Goal: Book appointment/travel/reservation

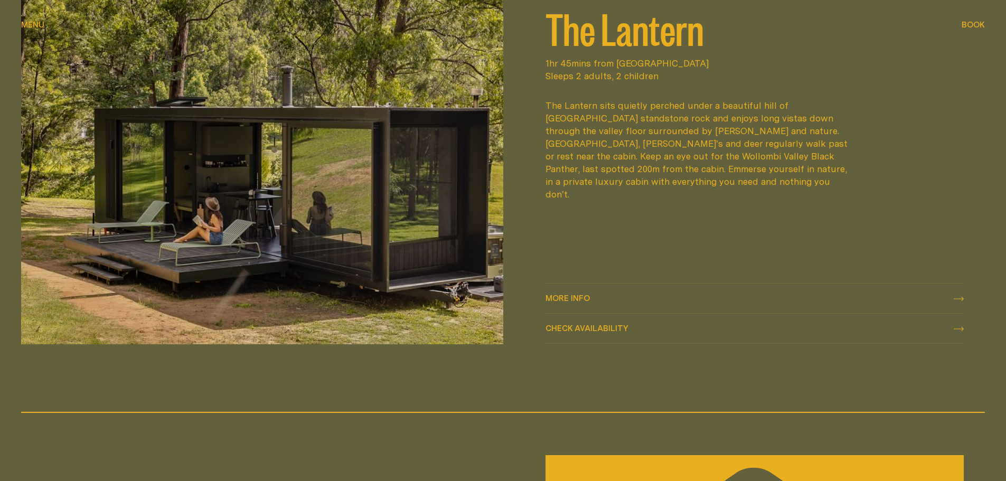
scroll to position [1689, 0]
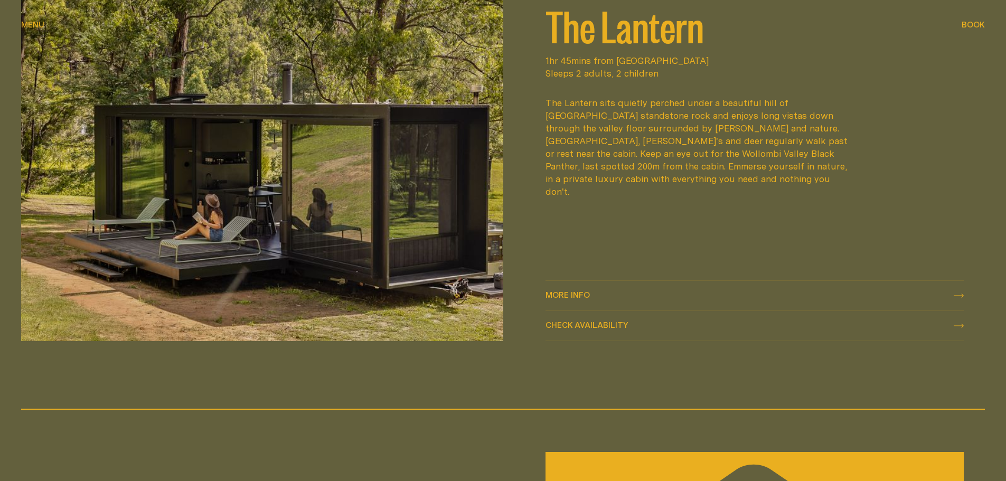
click at [592, 320] on span "Check availability Check availability" at bounding box center [586, 325] width 83 height 13
select select "******"
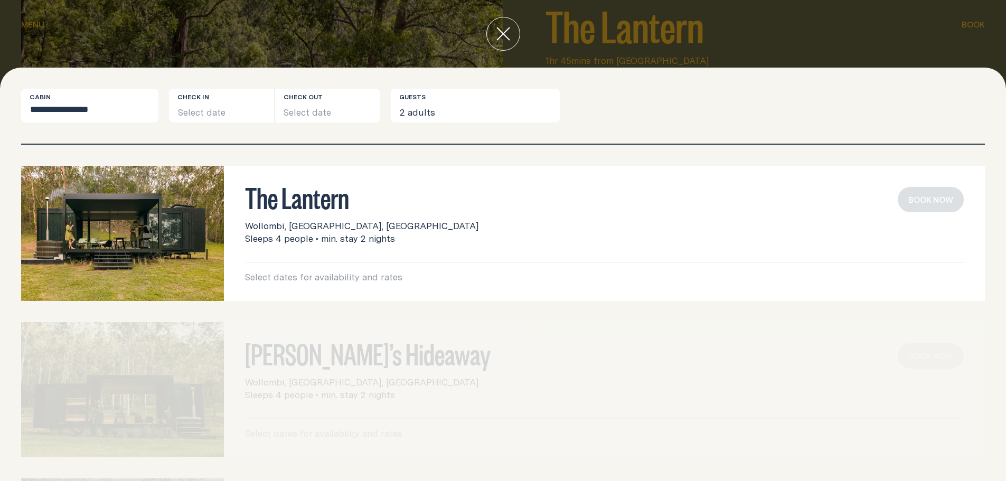
click at [387, 275] on p "Select dates for availability and rates" at bounding box center [604, 277] width 718 height 13
click at [398, 279] on p "Select dates for availability and rates" at bounding box center [604, 277] width 718 height 13
click at [233, 108] on button "Select date" at bounding box center [222, 106] width 106 height 34
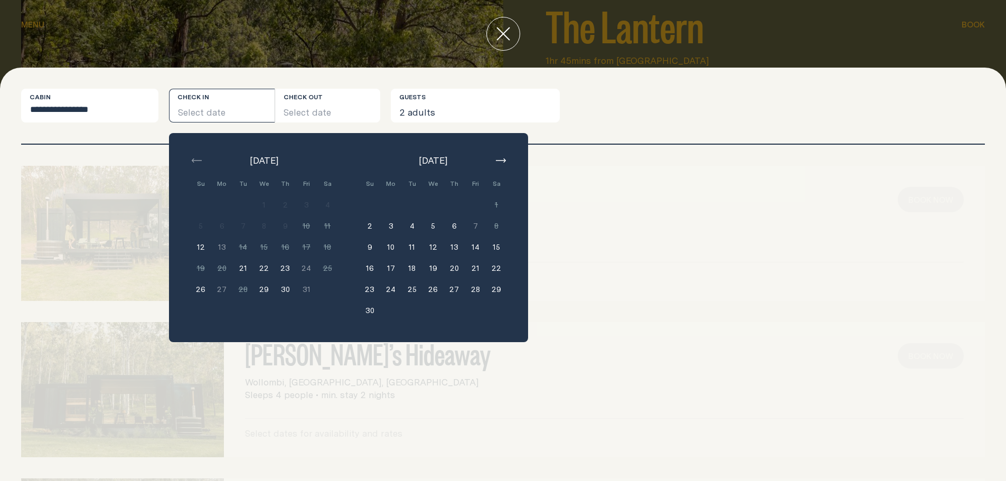
click at [499, 247] on button "15" at bounding box center [496, 246] width 21 height 21
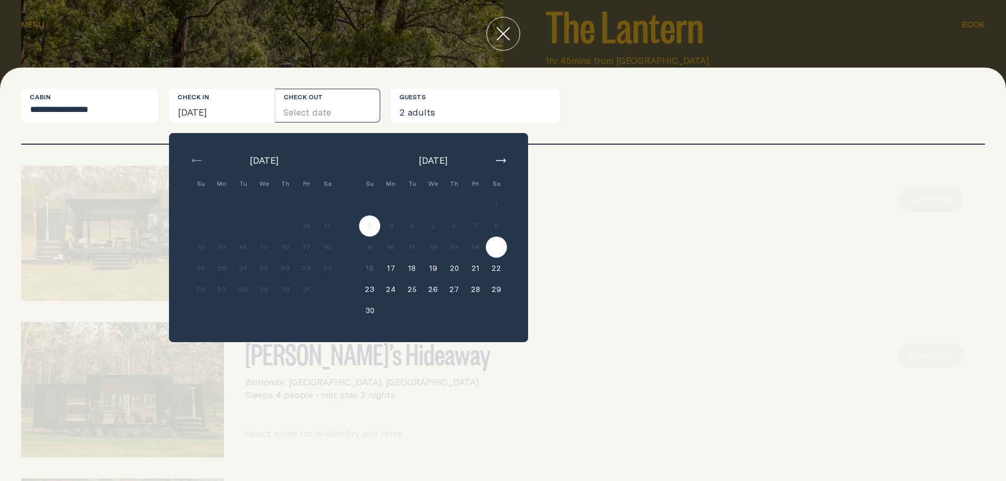
click at [503, 31] on icon "close" at bounding box center [503, 34] width 14 height 14
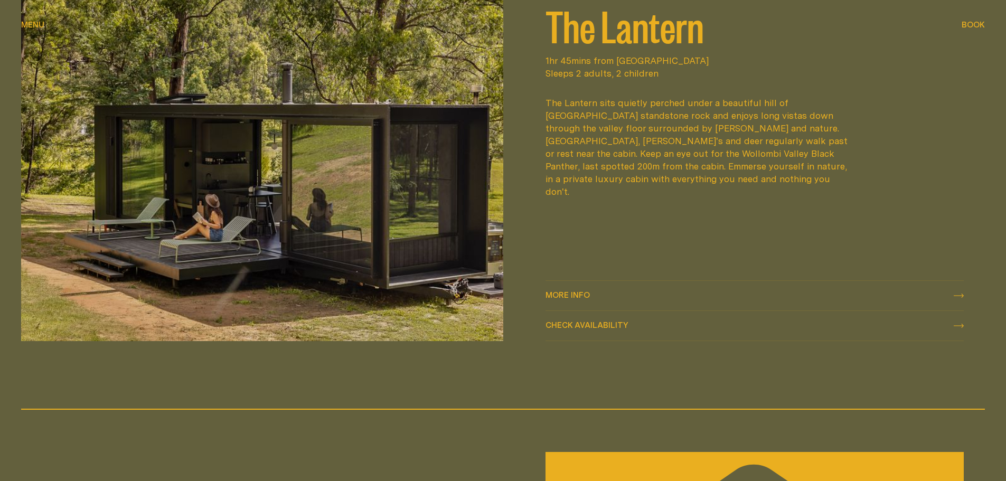
click at [593, 321] on span "Check availability" at bounding box center [586, 325] width 83 height 8
select select "******"
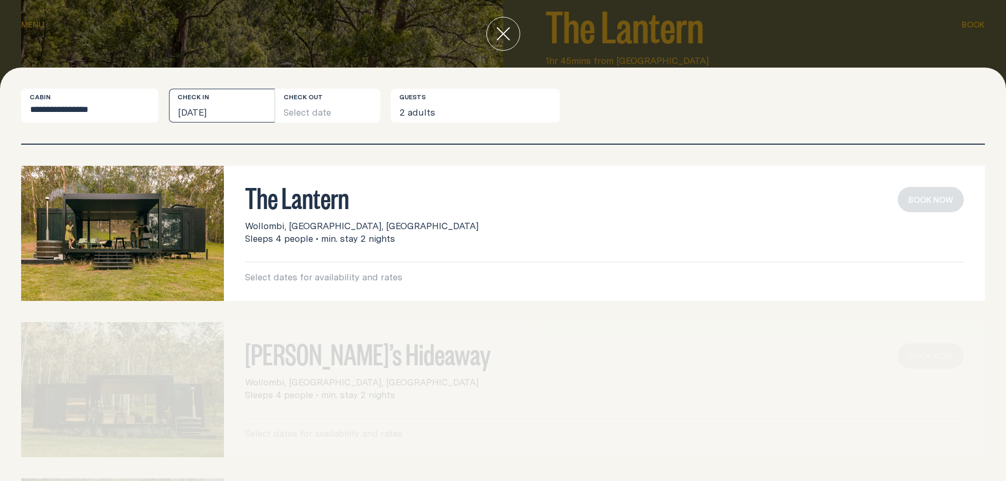
click at [230, 109] on button "[DATE]" at bounding box center [222, 106] width 106 height 34
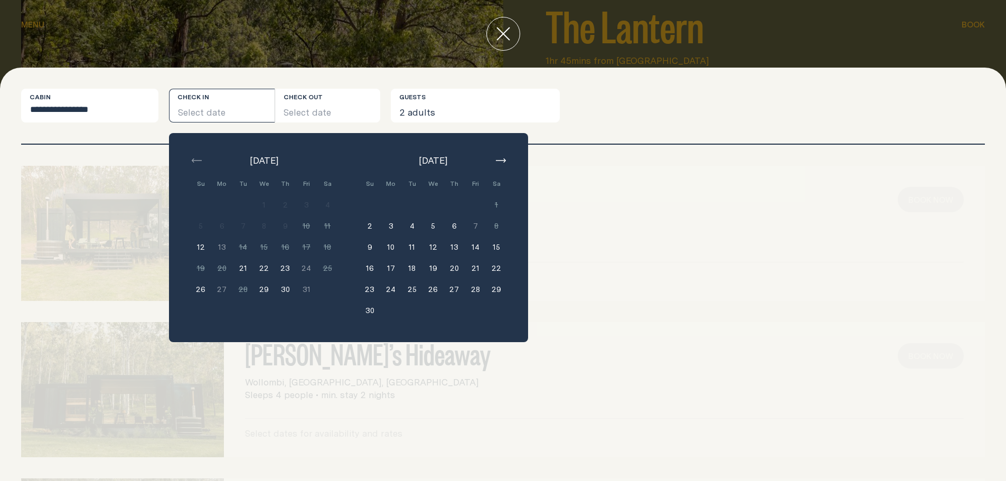
click at [475, 245] on button "14" at bounding box center [475, 246] width 21 height 21
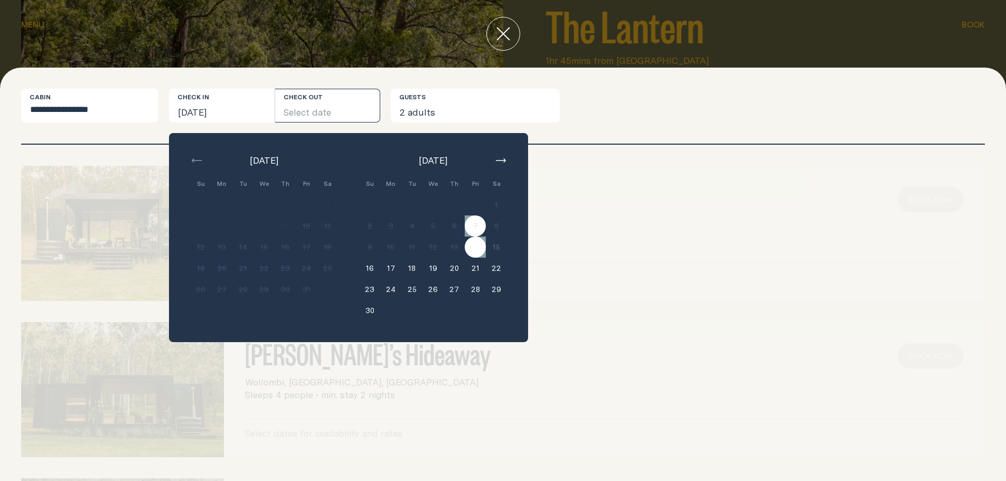
click at [325, 109] on button "Select date" at bounding box center [328, 106] width 106 height 34
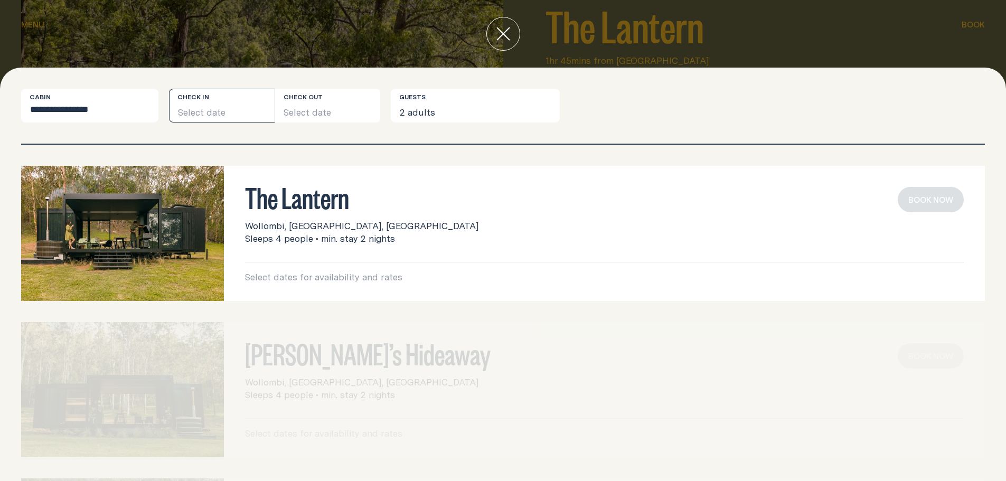
click at [233, 108] on button "Select date" at bounding box center [222, 106] width 106 height 34
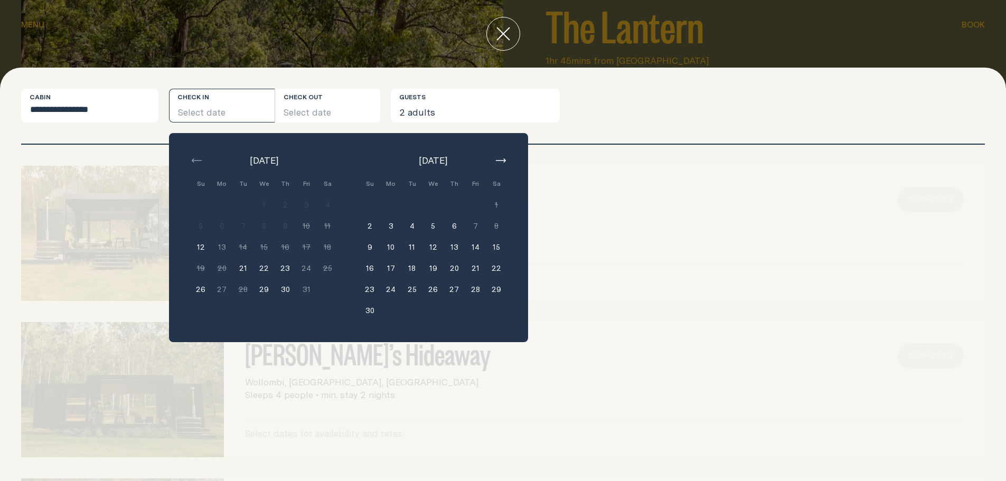
click at [475, 247] on button "14" at bounding box center [475, 246] width 21 height 21
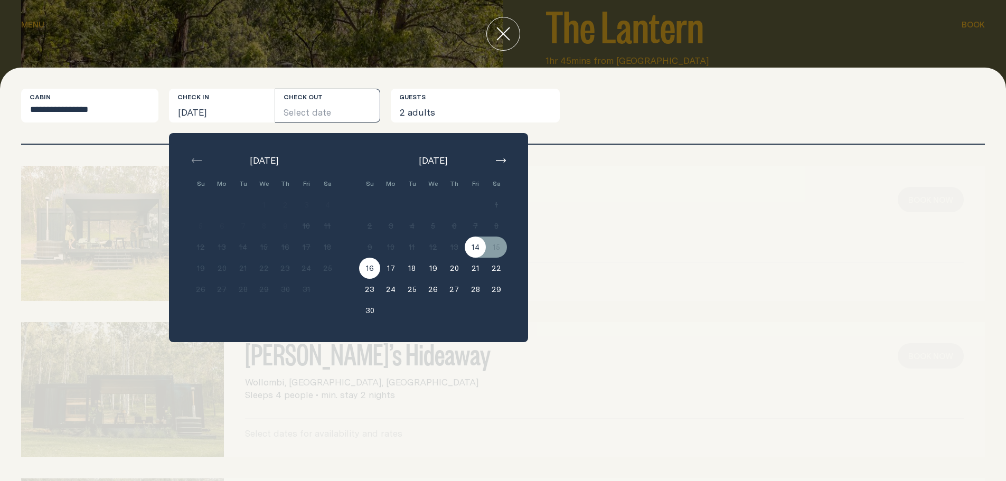
click at [367, 266] on button "16" at bounding box center [369, 268] width 21 height 21
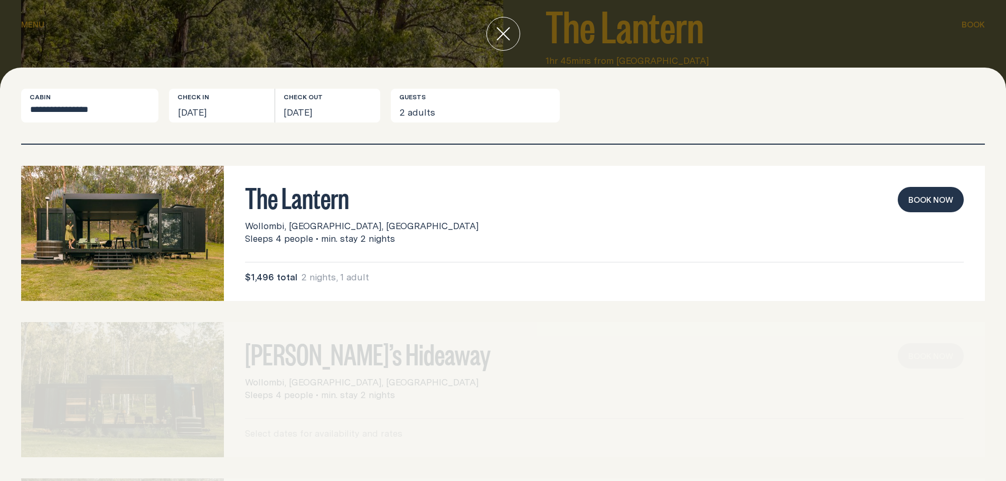
drag, startPoint x: 409, startPoint y: 32, endPoint x: 498, endPoint y: 29, distance: 89.3
click at [409, 32] on div at bounding box center [503, 34] width 1006 height 68
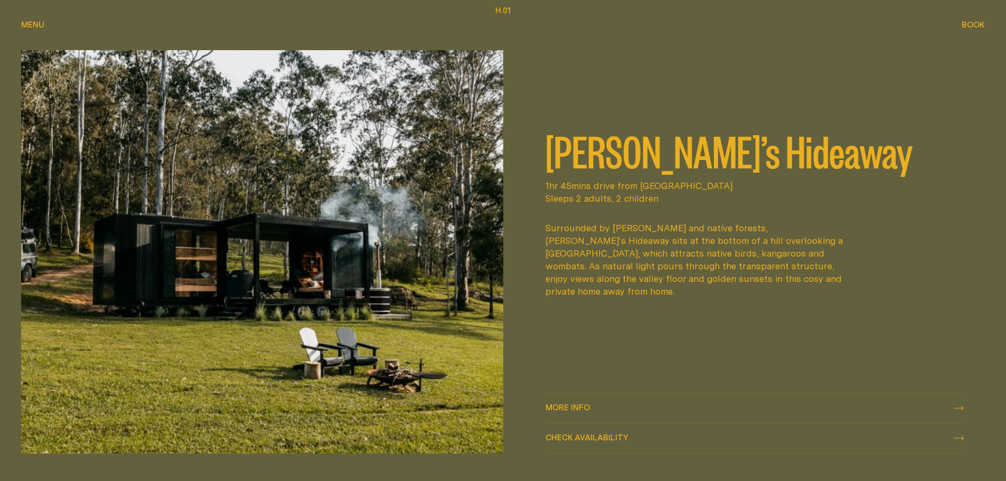
scroll to position [581, 0]
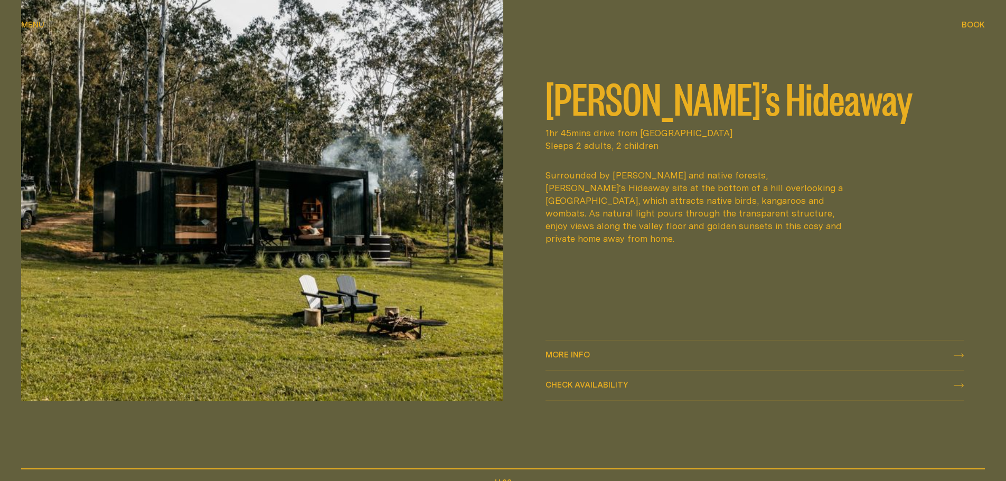
click at [580, 381] on span "Check availability" at bounding box center [586, 385] width 83 height 8
select select "******"
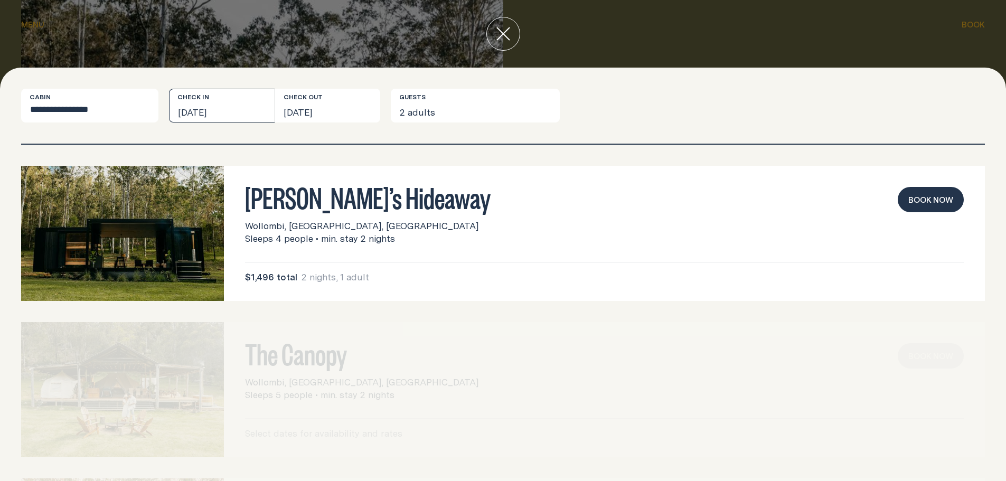
click at [253, 103] on button "[DATE]" at bounding box center [222, 106] width 106 height 34
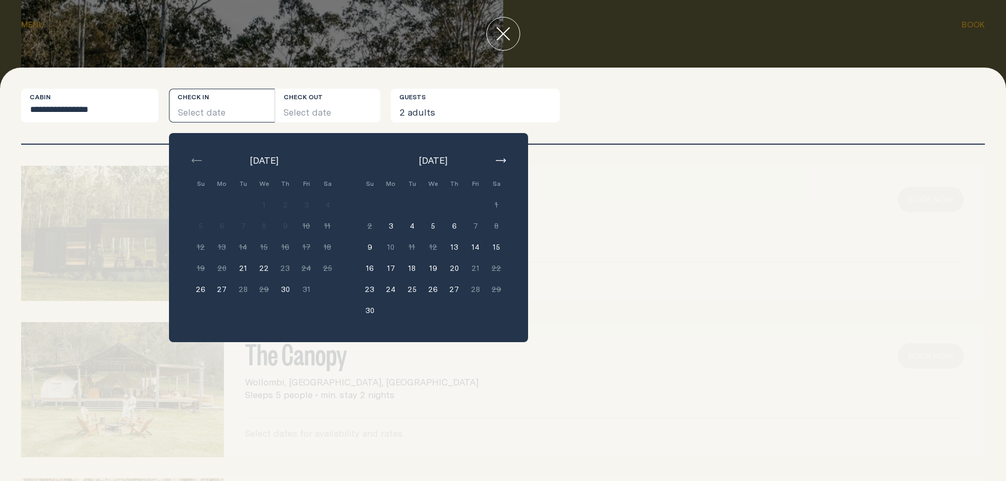
click at [475, 247] on button "14" at bounding box center [475, 246] width 21 height 21
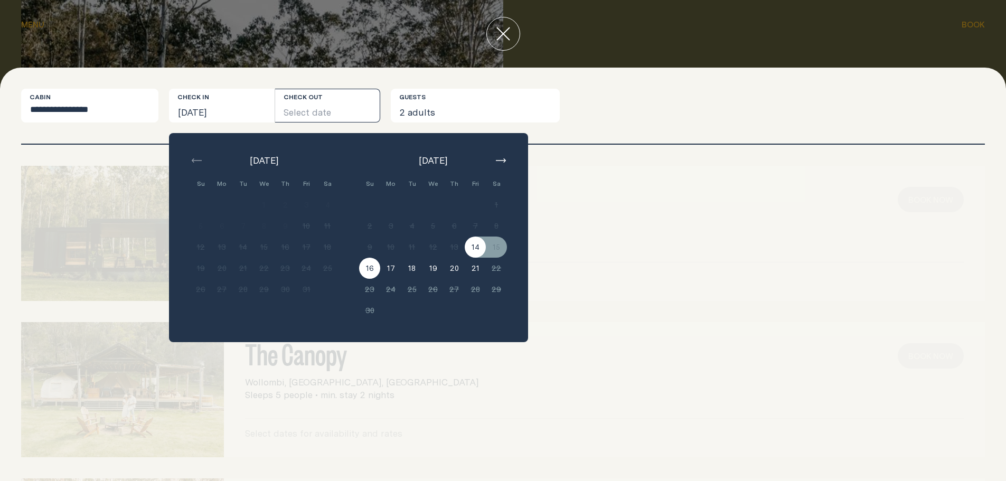
click at [372, 269] on button "16" at bounding box center [369, 268] width 21 height 21
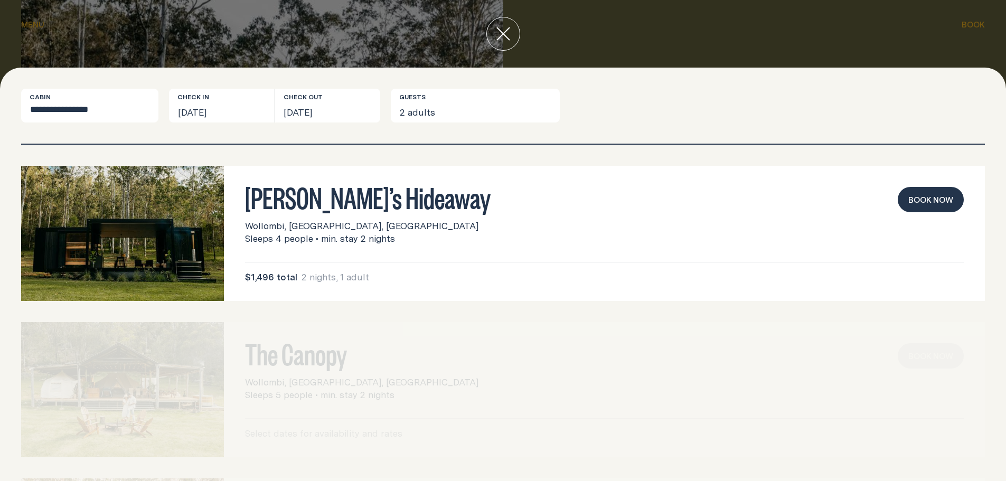
click at [503, 33] on icon "close" at bounding box center [503, 34] width 14 height 14
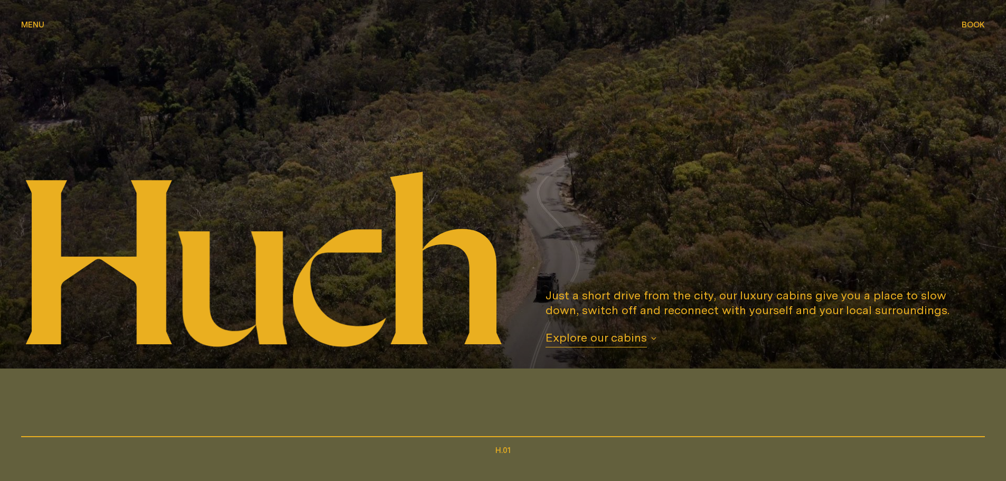
scroll to position [0, 0]
